Goal: Task Accomplishment & Management: Manage account settings

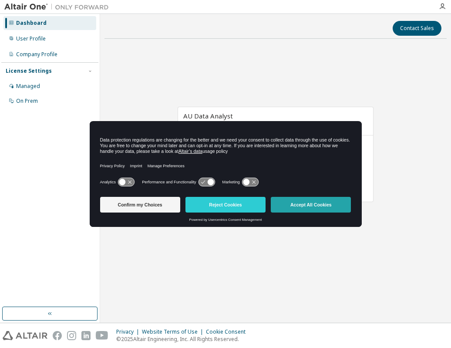
click at [324, 208] on button "Accept All Cookies" at bounding box center [311, 205] width 80 height 16
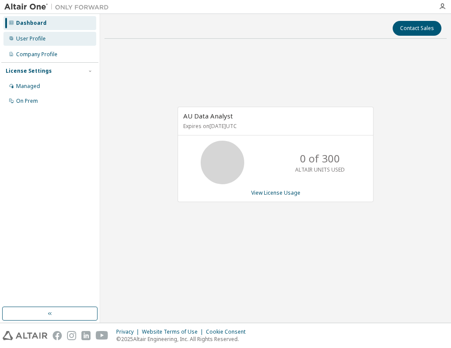
click at [29, 39] on div "User Profile" at bounding box center [31, 38] width 30 height 7
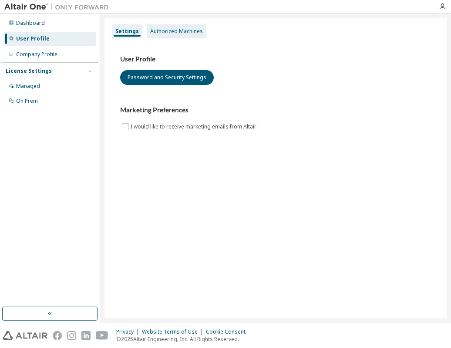
click at [169, 35] on div "Authorized Machines" at bounding box center [177, 31] width 60 height 14
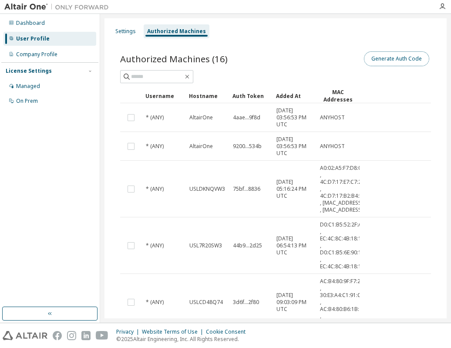
click at [406, 56] on button "Generate Auth Code" at bounding box center [396, 58] width 65 height 15
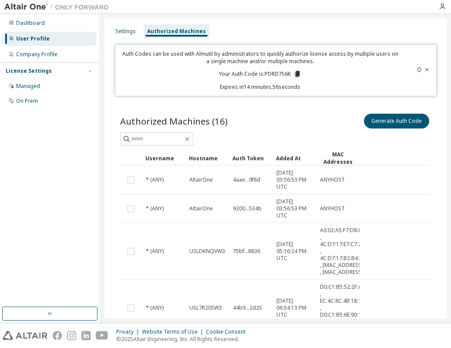
click at [273, 75] on p "Your Auth Code is: PDRD7S6K" at bounding box center [260, 74] width 82 height 8
click at [272, 75] on p "Your Auth Code is: PDRD7S6K" at bounding box center [260, 74] width 82 height 8
drag, startPoint x: 272, startPoint y: 74, endPoint x: 298, endPoint y: 71, distance: 26.0
click at [298, 71] on icon at bounding box center [298, 74] width 8 height 8
click at [296, 72] on icon at bounding box center [297, 74] width 5 height 6
